Goal: Feedback & Contribution: Leave review/rating

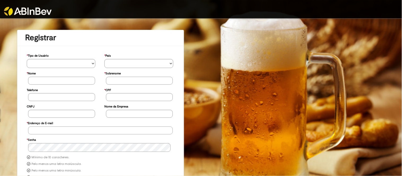
type input "**********"
click at [47, 7] on img at bounding box center [28, 11] width 48 height 9
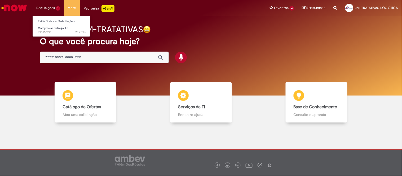
click at [60, 16] on ul "Exibir Todas as Solicitações Comprovar Entrega AS 7d atrás 7 dias atrás R135567…" at bounding box center [61, 26] width 58 height 21
click at [60, 19] on link "Exibir Todas as Solicitações" at bounding box center [62, 22] width 58 height 6
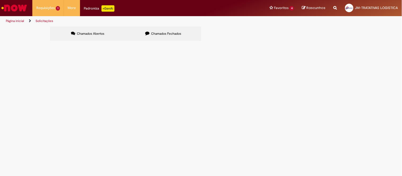
click at [152, 27] on div "Chamados Abertos Chamados Fechados Itens solicitados Exportar como PDF Exportar…" at bounding box center [201, 27] width 302 height 0
click at [150, 36] on label "Chamados Fechados" at bounding box center [164, 34] width 76 height 14
click at [0, 0] on span "LAGES - DT 6102100448 - [PERSON_NAME] - 21 PLT" at bounding box center [0, 0] width 0 height 0
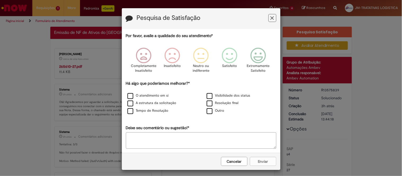
click at [226, 166] on button "Cancelar" at bounding box center [234, 161] width 27 height 9
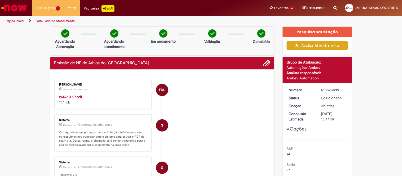
click at [72, 67] on div "Emissão de NF de Ativos do [GEOGRAPHIC_DATA]" at bounding box center [162, 63] width 216 height 7
click at [73, 96] on div "[DATE] 12:03:19" at bounding box center [72, 96] width 25 height 6
click at [76, 103] on div "265610-27.pdf 11.4 KB" at bounding box center [103, 99] width 88 height 11
click at [71, 98] on strong "265610-27.pdf" at bounding box center [70, 97] width 23 height 5
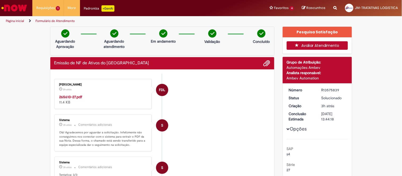
click at [305, 46] on button "Avaliar Atendimento" at bounding box center [317, 45] width 61 height 8
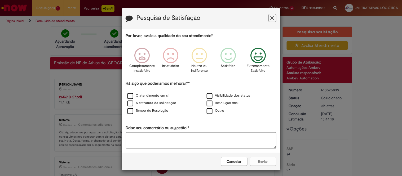
click at [261, 61] on icon "Feedback" at bounding box center [258, 56] width 20 height 16
click at [157, 101] on div "A estrutura da solicitação" at bounding box center [161, 103] width 78 height 7
click at [151, 96] on label "O atendimento em si" at bounding box center [148, 95] width 41 height 5
click at [156, 102] on label "A estrutura da solicitação" at bounding box center [152, 103] width 49 height 5
click at [267, 163] on button "Enviar" at bounding box center [263, 161] width 27 height 9
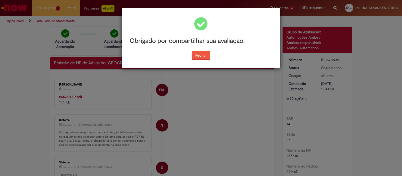
click at [199, 51] on button "Fechar" at bounding box center [201, 55] width 18 height 9
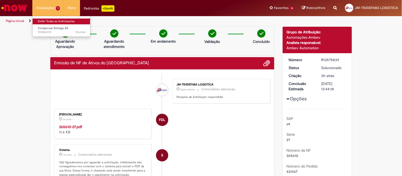
click at [57, 22] on link "Exibir Todas as Solicitações" at bounding box center [62, 22] width 58 height 6
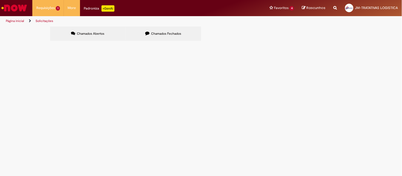
click at [161, 35] on span "Chamados Fechados" at bounding box center [166, 34] width 30 height 4
click at [0, 0] on span "SAPUCAIA - DT 6102105550 - [PERSON_NAME] - 26 PLT" at bounding box center [0, 0] width 0 height 0
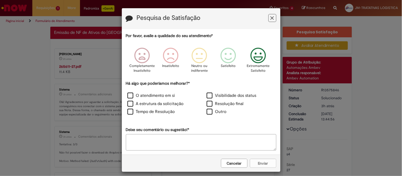
click at [255, 65] on p "Extremamente Satisfeito" at bounding box center [258, 69] width 23 height 10
click at [139, 102] on label "A estrutura da solicitação" at bounding box center [156, 104] width 56 height 6
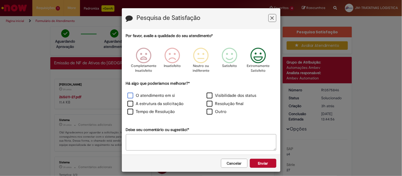
click at [136, 96] on label "O atendimento em si" at bounding box center [152, 96] width 48 height 6
drag, startPoint x: 210, startPoint y: 106, endPoint x: 210, endPoint y: 98, distance: 7.4
click at [210, 105] on label "Resolução final" at bounding box center [225, 104] width 37 height 6
click at [210, 98] on label "Visibilidade dos status" at bounding box center [232, 96] width 50 height 6
click at [258, 161] on button "Enviar" at bounding box center [263, 163] width 27 height 9
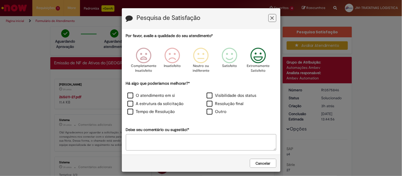
drag, startPoint x: 335, startPoint y: 122, endPoint x: 327, endPoint y: 118, distance: 8.9
click at [335, 122] on div "Pesquisa de Satisfação Por favor, avalie a qualidade do seu atendimento* Comple…" at bounding box center [201, 88] width 402 height 176
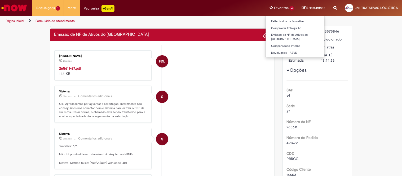
scroll to position [29, 0]
